Goal: Transaction & Acquisition: Purchase product/service

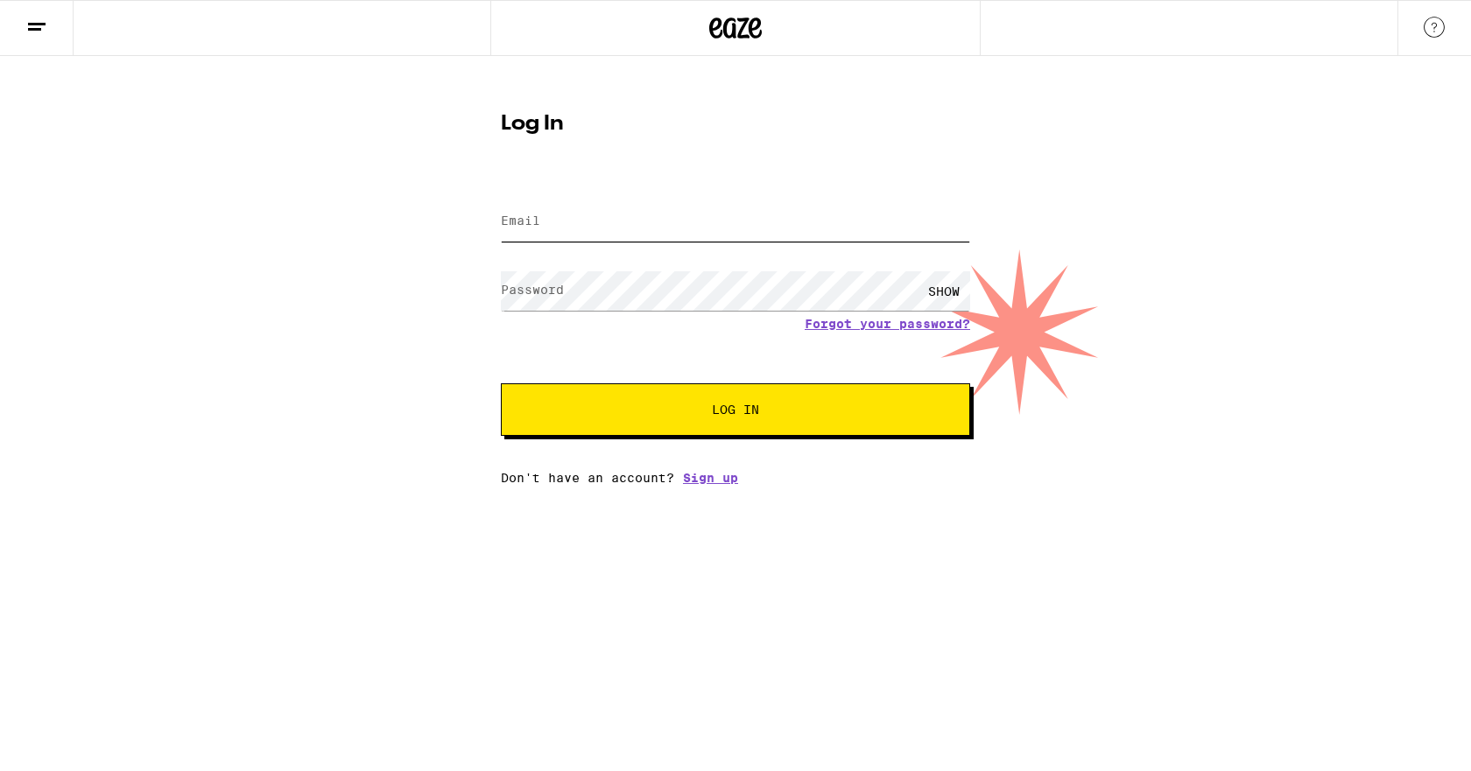
click at [639, 241] on input "Email" at bounding box center [735, 221] width 469 height 39
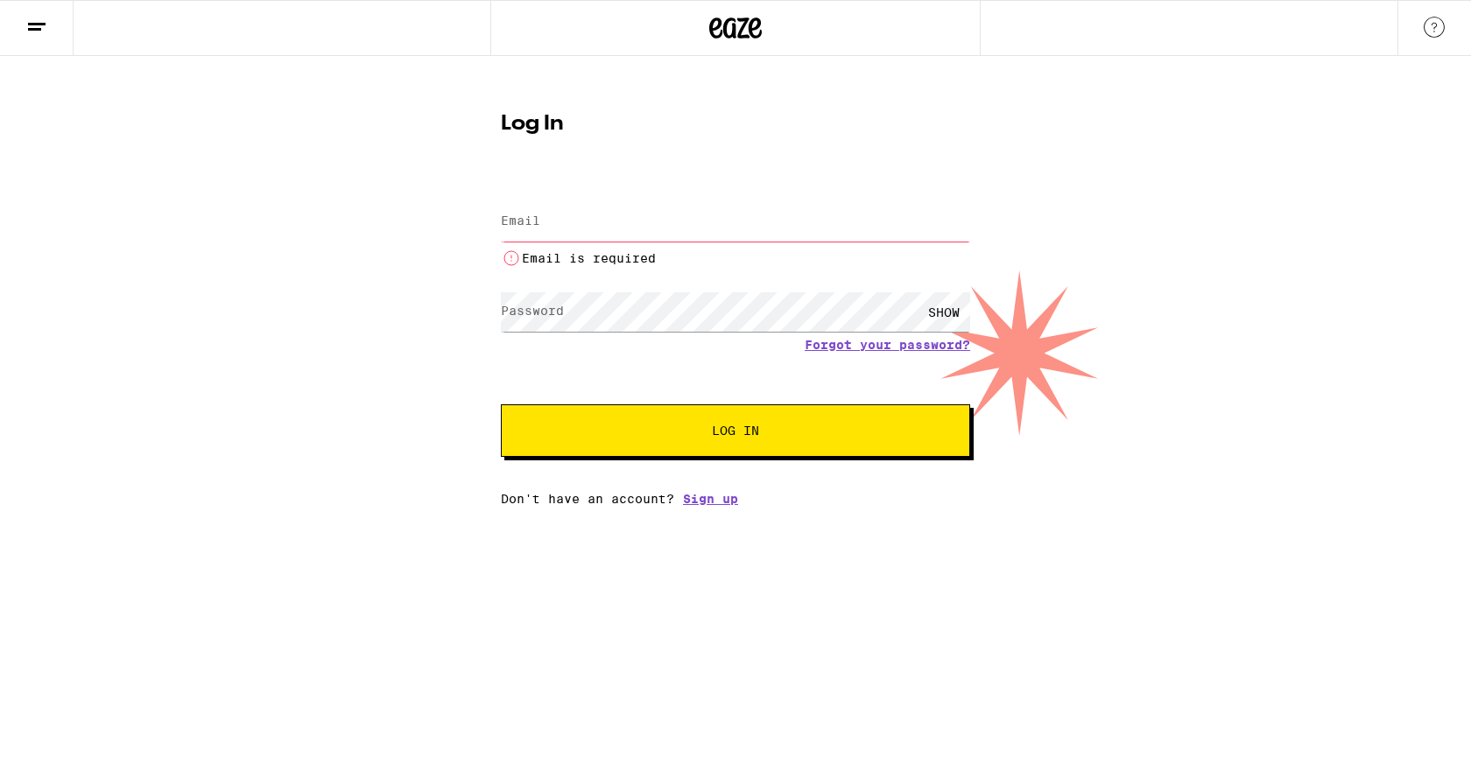
click at [516, 292] on div "Password SHOW" at bounding box center [735, 312] width 469 height 52
click at [565, 215] on input "Email" at bounding box center [735, 221] width 469 height 39
click at [566, 227] on input "Email" at bounding box center [735, 221] width 469 height 39
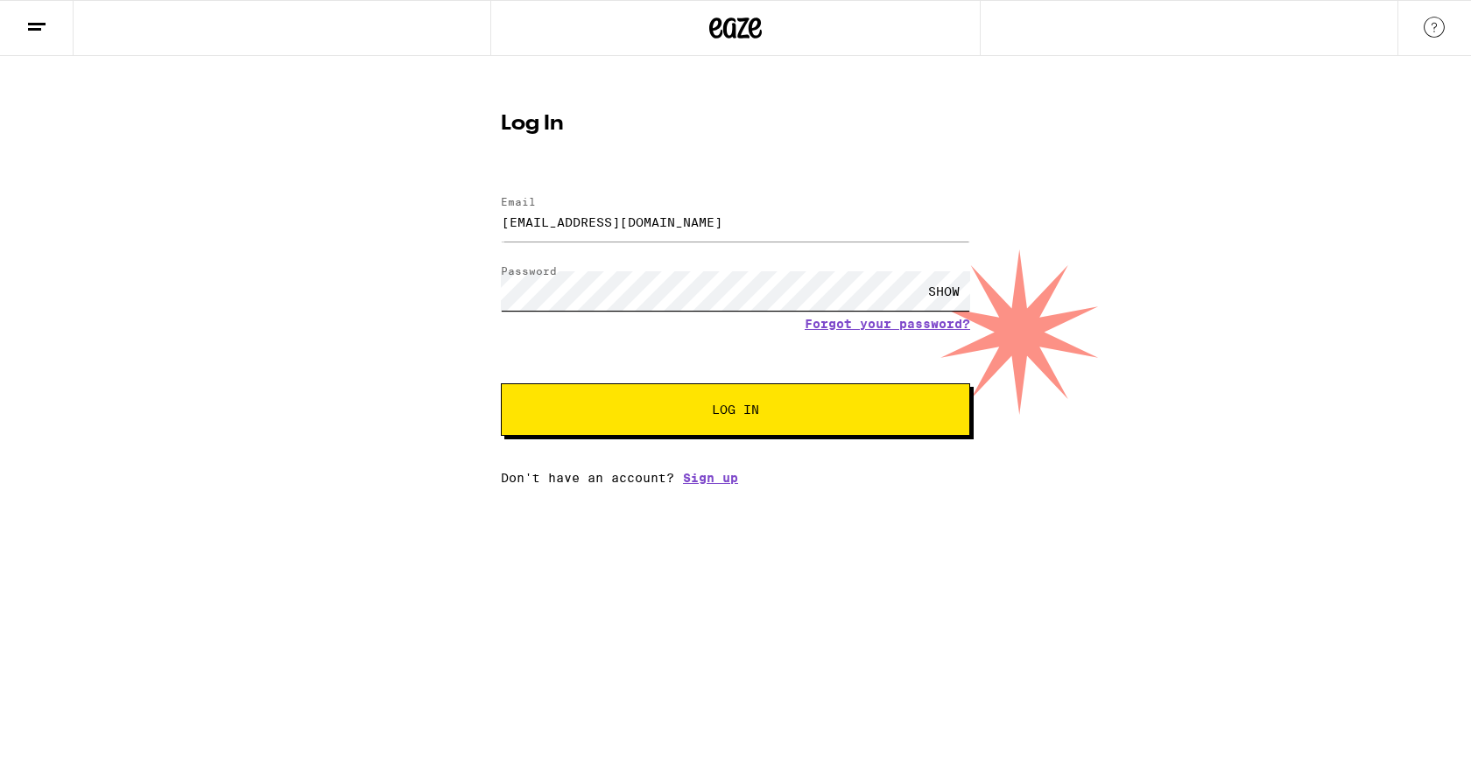
click at [501, 384] on button "Log In" at bounding box center [735, 410] width 469 height 53
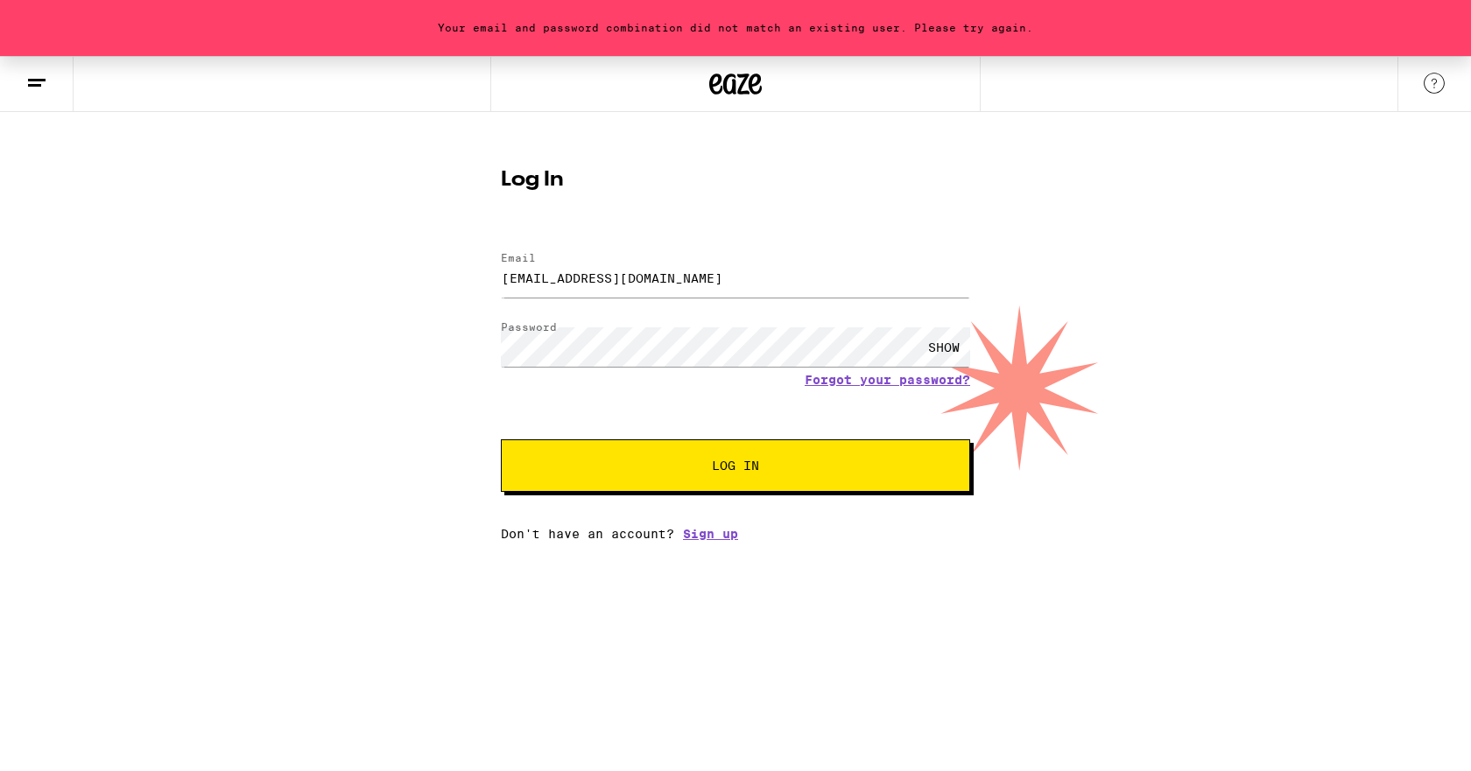
click at [942, 343] on div "SHOW" at bounding box center [944, 346] width 53 height 39
click at [688, 456] on button "Log In" at bounding box center [735, 466] width 469 height 53
click at [724, 281] on input "bfreels@cornerstonesbi.com" at bounding box center [735, 277] width 469 height 39
drag, startPoint x: 724, startPoint y: 281, endPoint x: 264, endPoint y: 240, distance: 461.5
click at [264, 240] on div "Your email and password combination did not match an existing user. Please try …" at bounding box center [735, 298] width 1471 height 485
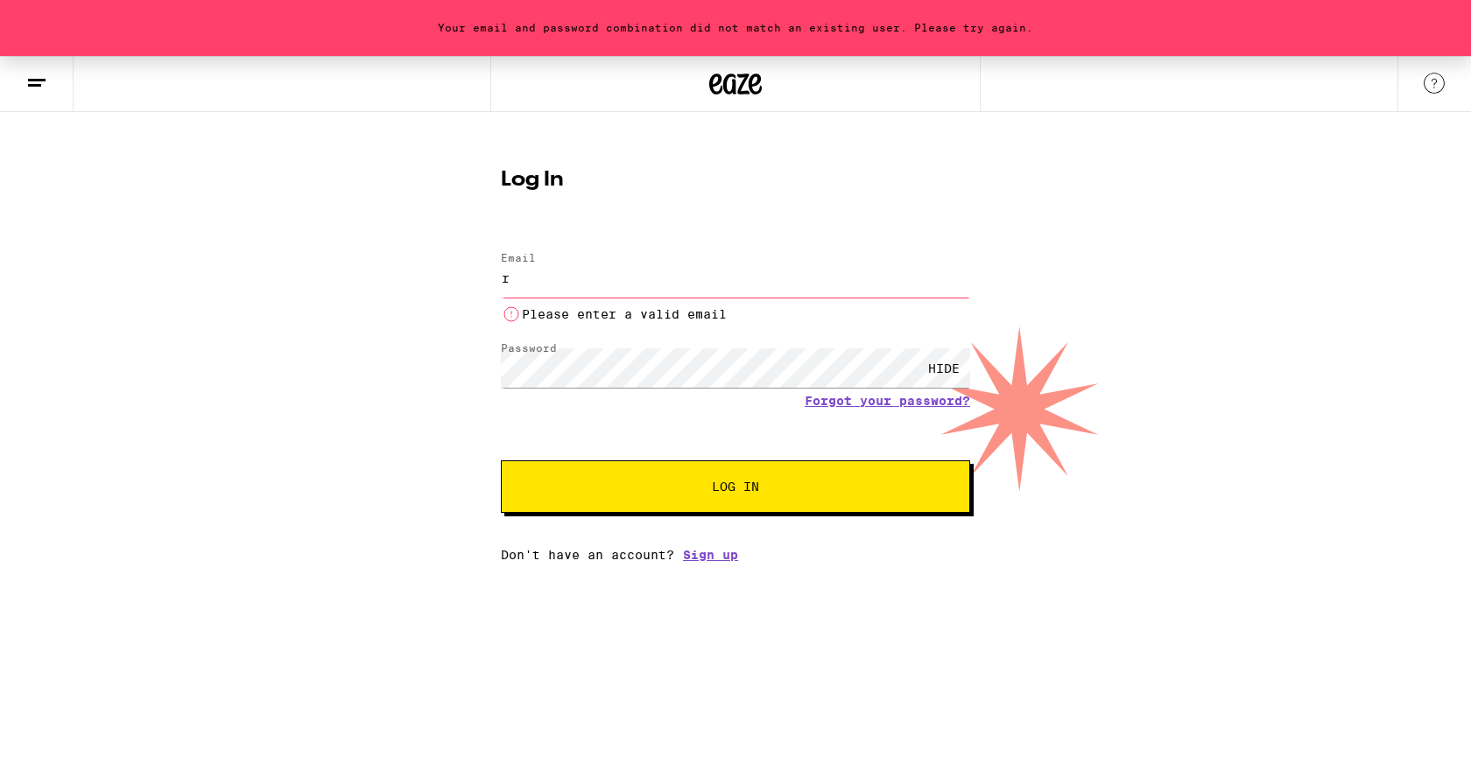
type input "[EMAIL_ADDRESS][DOMAIN_NAME]"
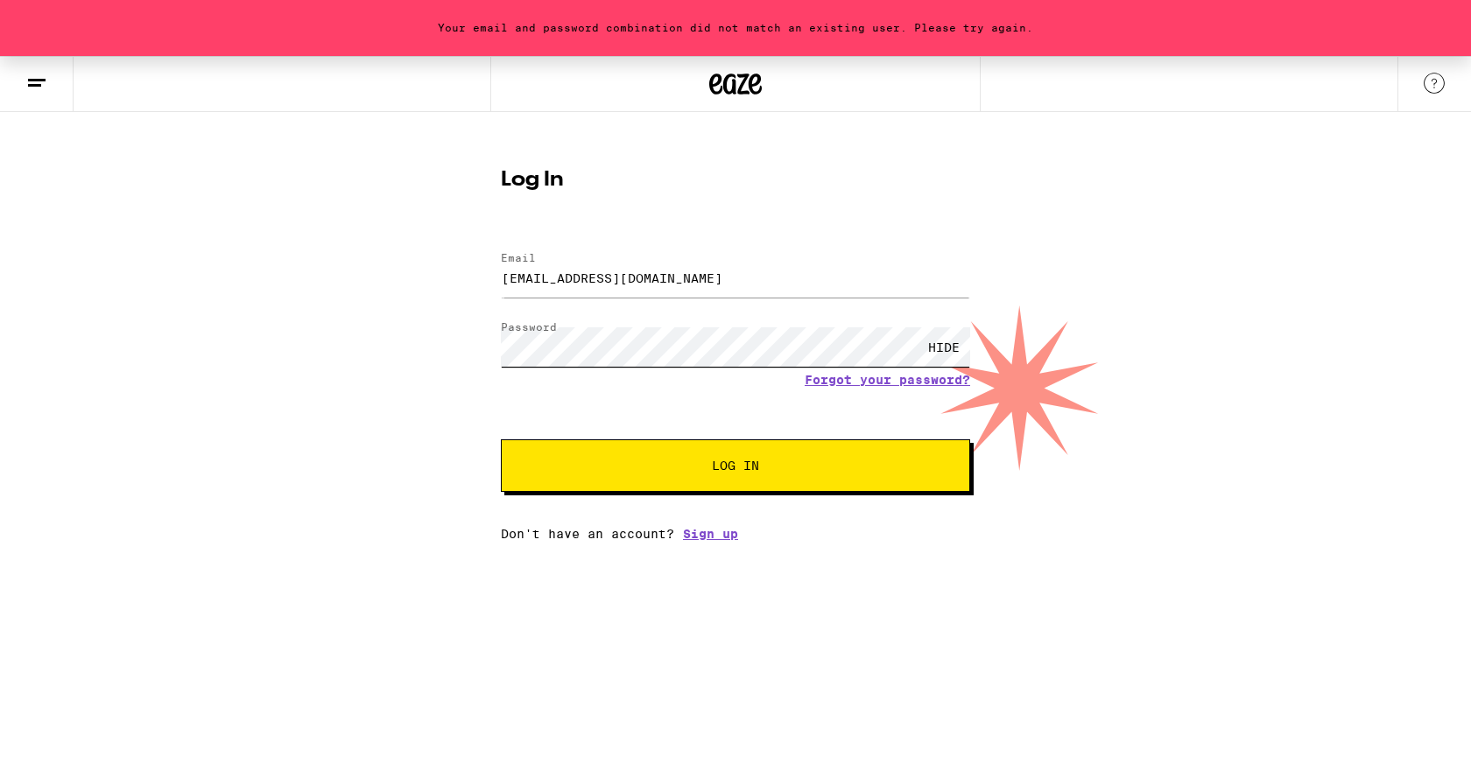
click at [501, 440] on button "Log In" at bounding box center [735, 466] width 469 height 53
click at [375, 349] on div "Your email and password combination did not match an existing user. Please try …" at bounding box center [735, 298] width 1471 height 485
click at [501, 440] on button "Log In" at bounding box center [735, 466] width 469 height 53
click at [425, 329] on div "Your email and password combination did not match an existing user. Please try …" at bounding box center [735, 298] width 1471 height 485
click at [902, 320] on form "Email Email ryanrfreels@gmail.com Password Password HIDE Forgot your password? …" at bounding box center [735, 363] width 469 height 257
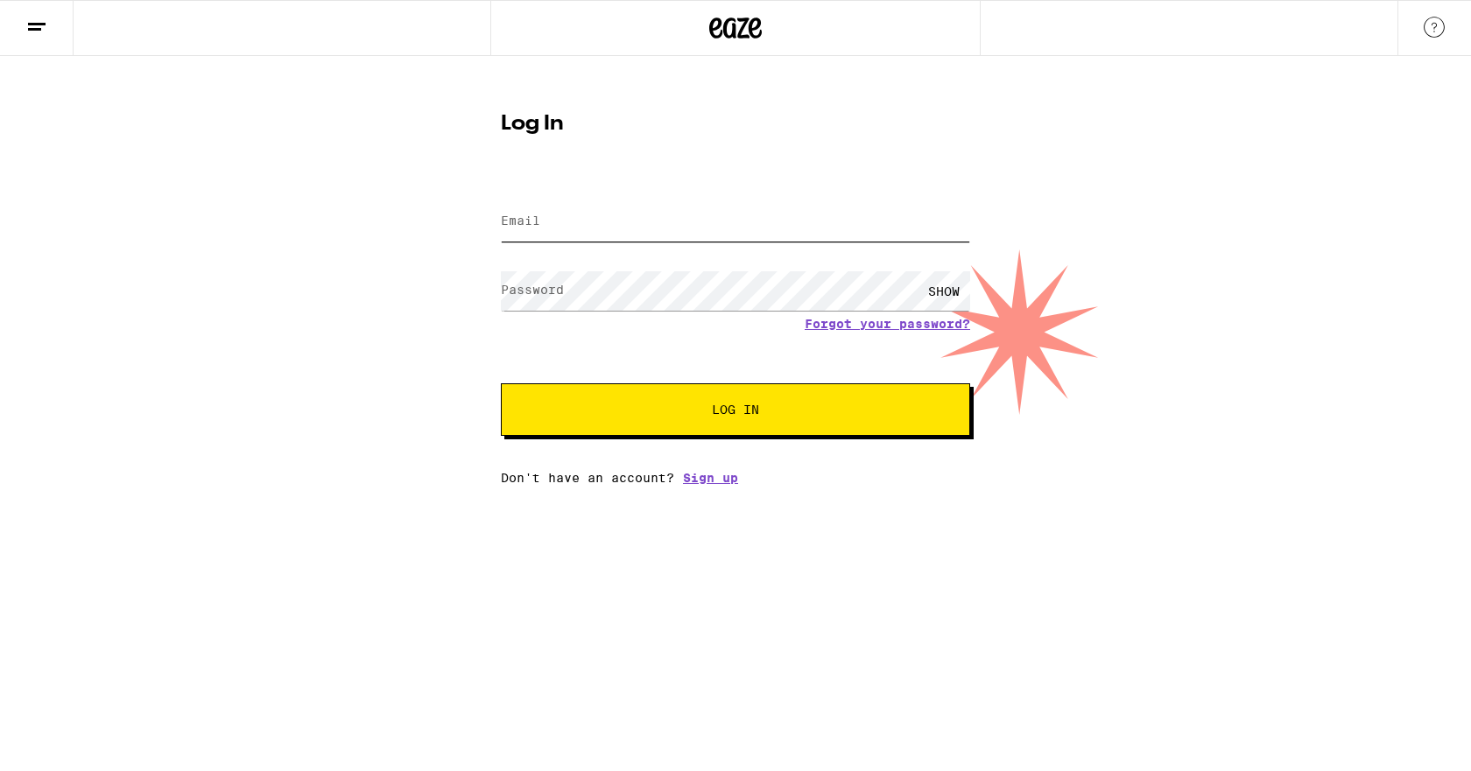
click at [562, 222] on input "Email" at bounding box center [735, 221] width 469 height 39
type input "[EMAIL_ADDRESS][DOMAIN_NAME]"
click at [501, 384] on button "Log In" at bounding box center [735, 410] width 469 height 53
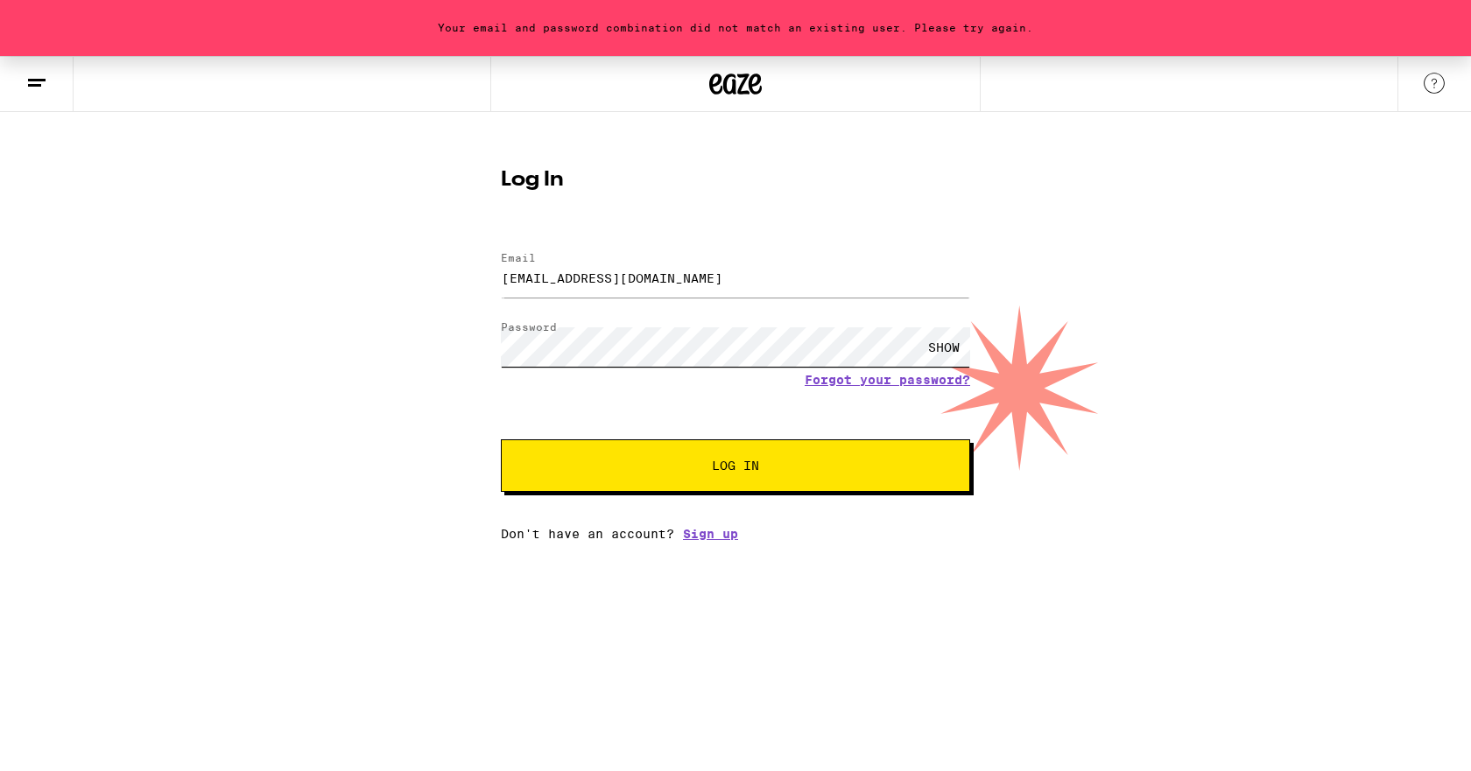
click at [501, 440] on button "Log In" at bounding box center [735, 466] width 469 height 53
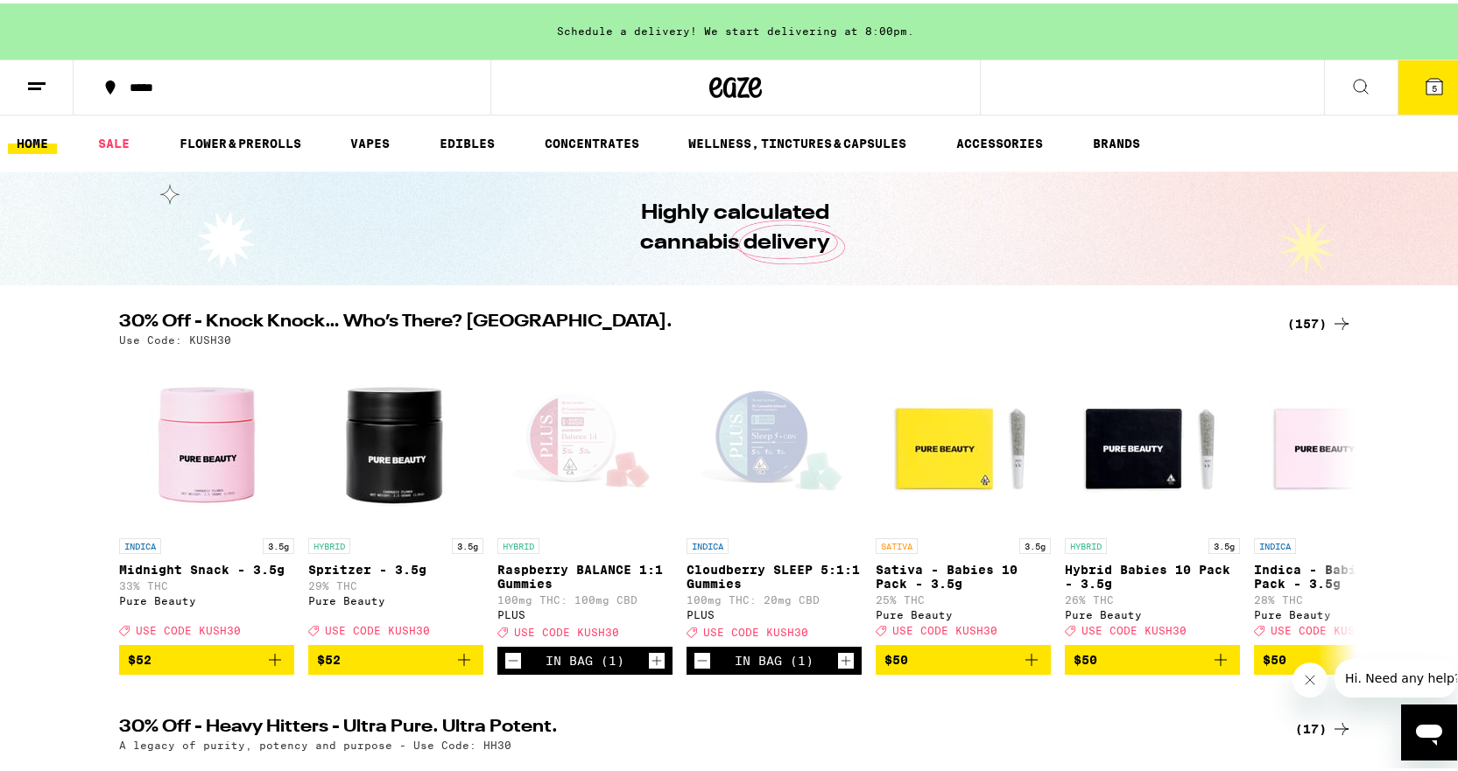
click at [826, 5] on div "Schedule a delivery! We start delivering at 8:00pm." at bounding box center [735, 28] width 1471 height 56
click at [202, 315] on h2 "30% Off - Knock Knock… Who’s There? [GEOGRAPHIC_DATA]." at bounding box center [692, 320] width 1147 height 21
click at [433, 311] on h2 "30% Off - Knock Knock… Who’s There? [GEOGRAPHIC_DATA]." at bounding box center [692, 320] width 1147 height 21
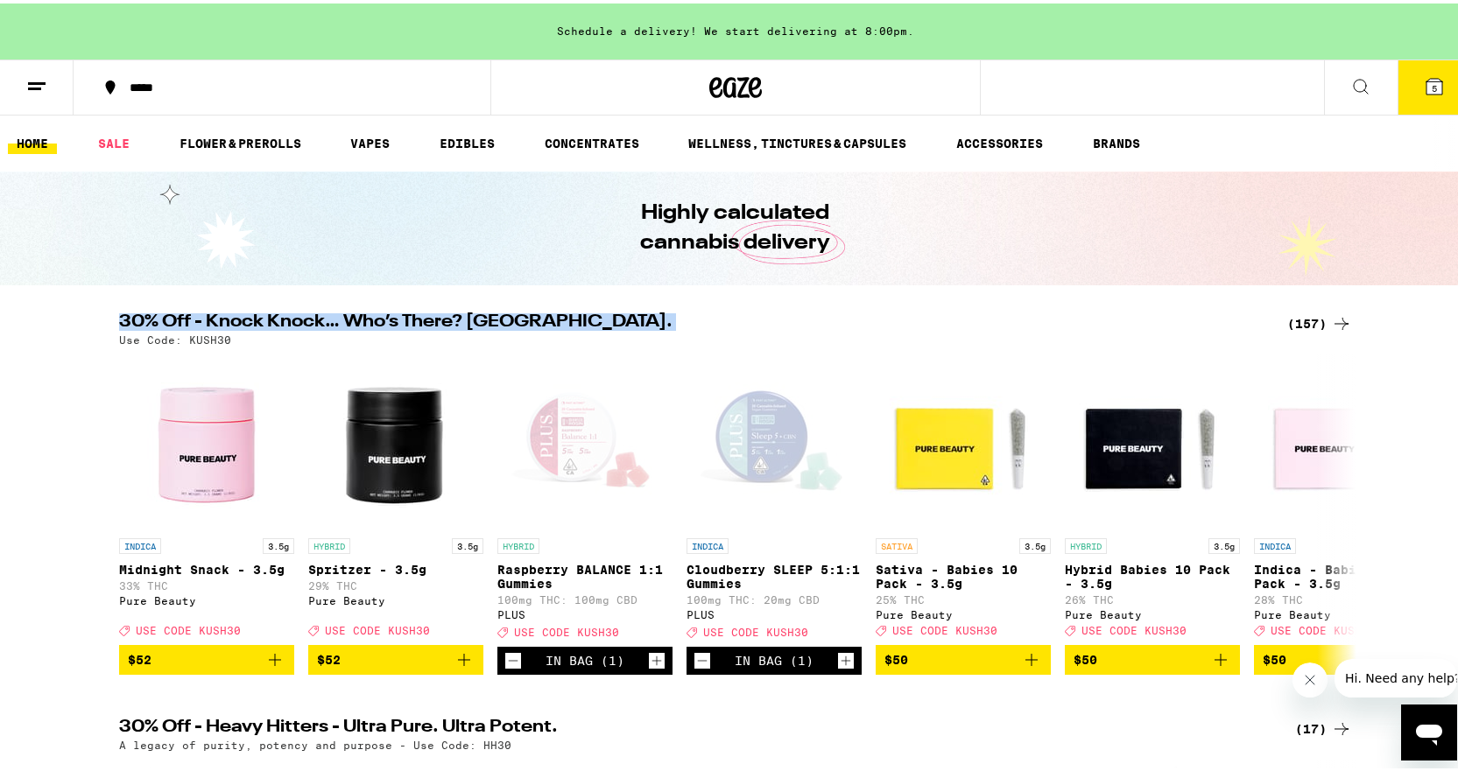
click at [433, 311] on h2 "30% Off - Knock Knock… Who’s There? [GEOGRAPHIC_DATA]." at bounding box center [692, 320] width 1147 height 21
